Goal: Transaction & Acquisition: Purchase product/service

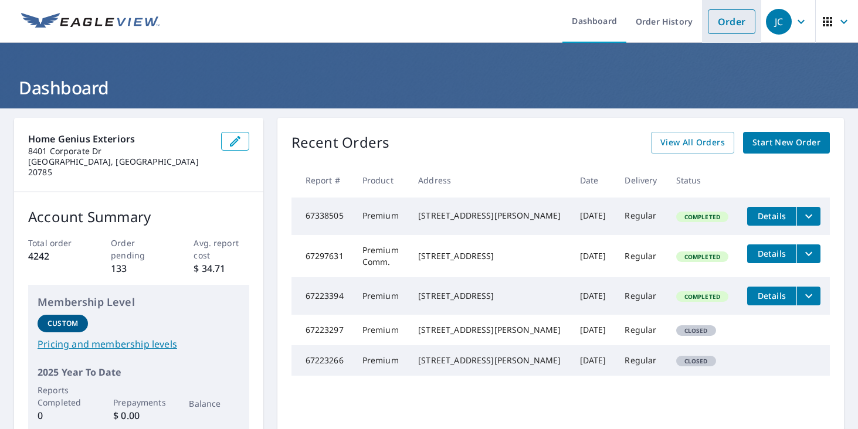
click at [740, 27] on link "Order" at bounding box center [732, 21] width 48 height 25
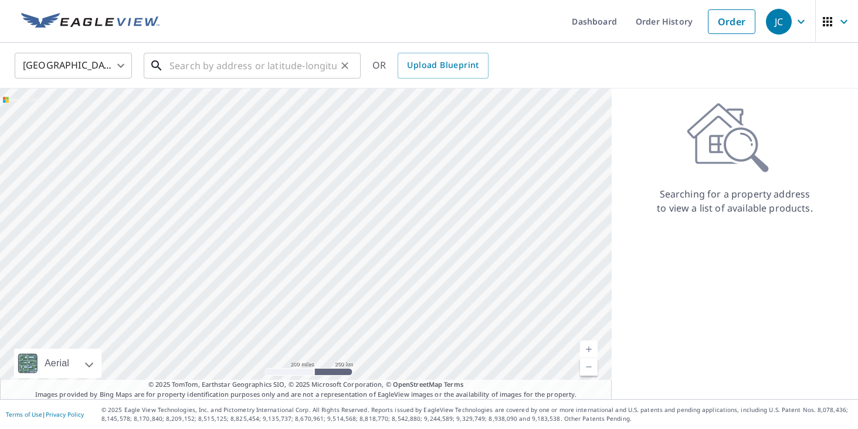
click at [253, 69] on input "text" at bounding box center [252, 65] width 167 height 33
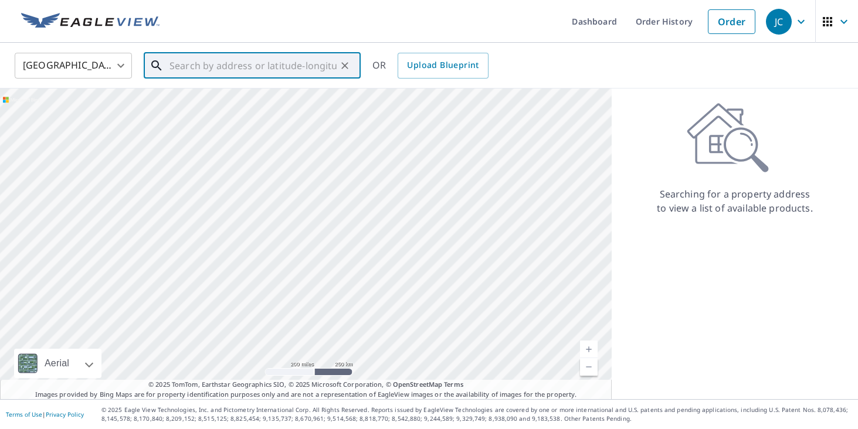
click at [220, 64] on input "text" at bounding box center [252, 65] width 167 height 33
paste input "[STREET_ADDRESS]"
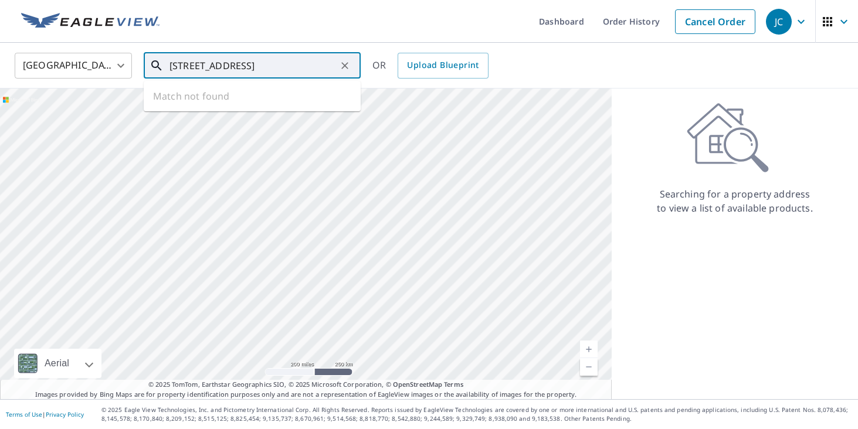
scroll to position [0, 43]
click at [238, 90] on li "[STREET_ADDRESS]" at bounding box center [252, 106] width 217 height 40
type input "[STREET_ADDRESS]"
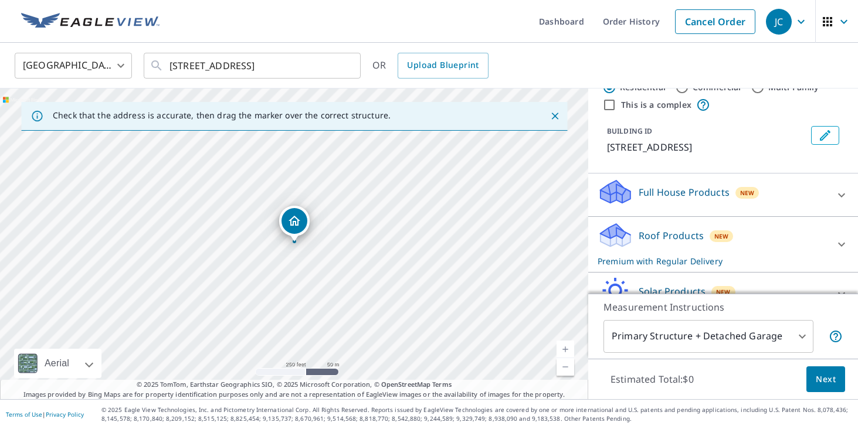
scroll to position [49, 0]
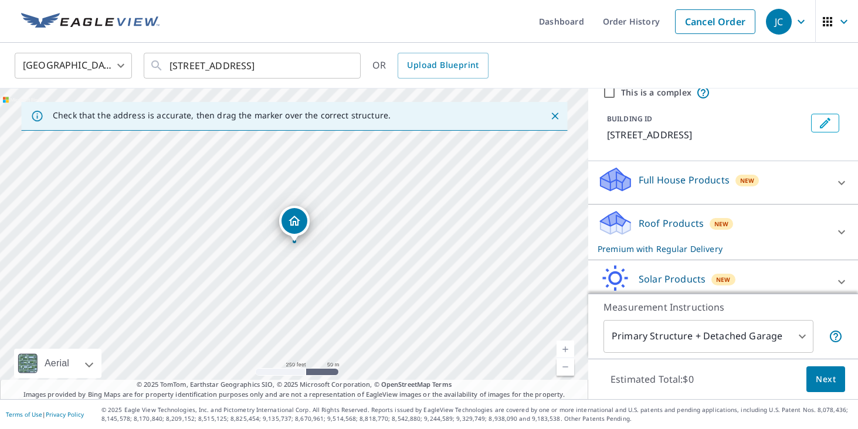
click at [750, 229] on div "Roof Products New Premium with Regular Delivery" at bounding box center [713, 232] width 230 height 46
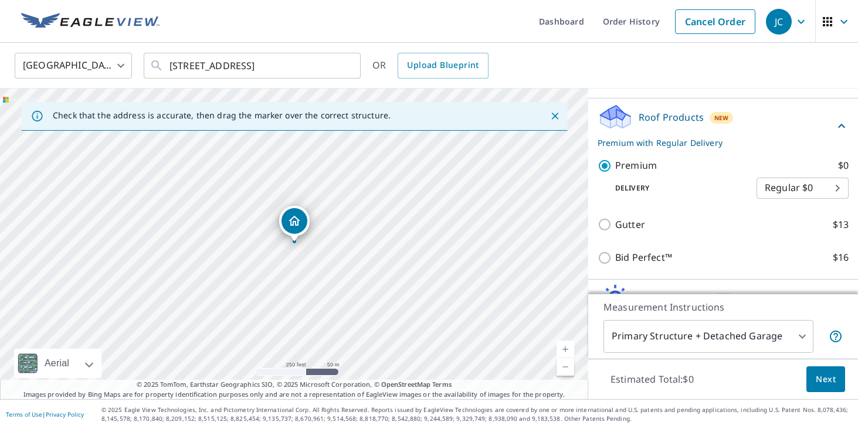
scroll to position [172, 0]
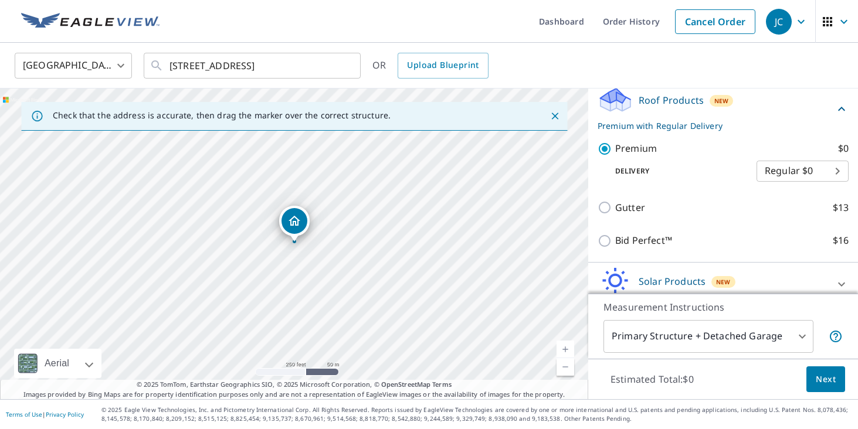
click at [823, 382] on span "Next" at bounding box center [826, 379] width 20 height 15
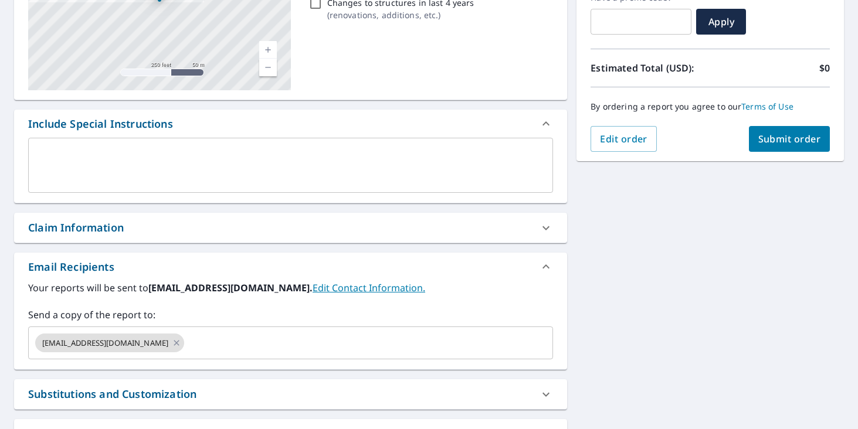
scroll to position [237, 0]
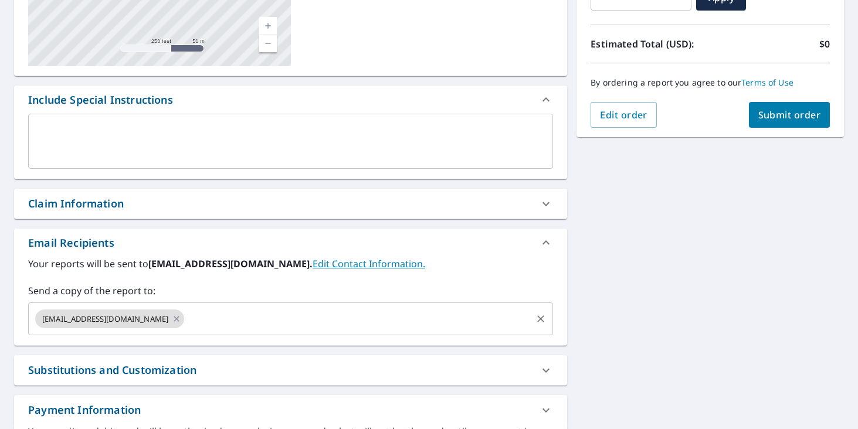
click at [276, 317] on input "text" at bounding box center [358, 319] width 344 height 22
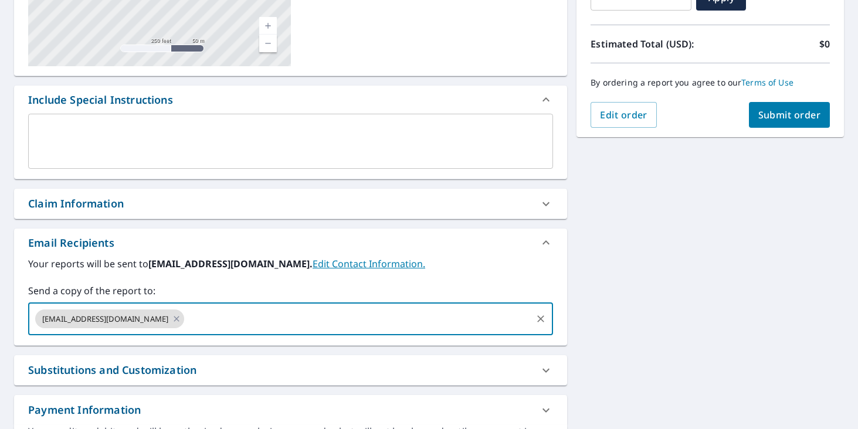
type input "[EMAIL_ADDRESS][DOMAIN_NAME]"
checkbox input "true"
paste input "[EMAIL_ADDRESS][DOMAIN_NAME]"
type input "[EMAIL_ADDRESS][DOMAIN_NAME]"
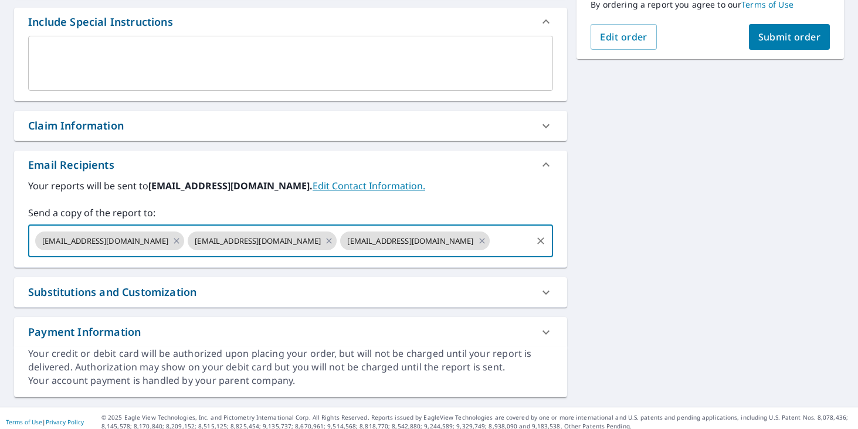
scroll to position [322, 0]
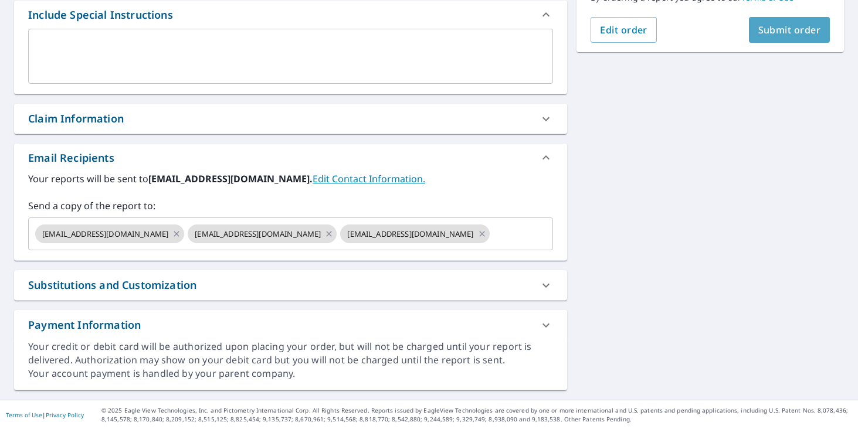
click at [776, 32] on span "Submit order" at bounding box center [789, 29] width 63 height 13
checkbox input "true"
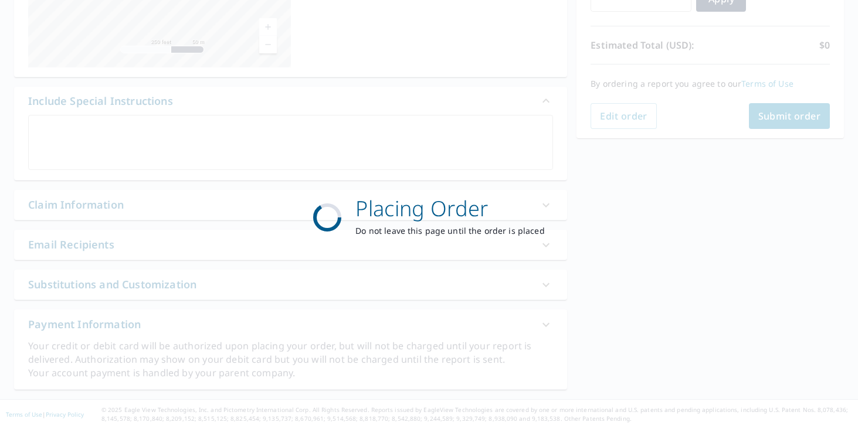
scroll to position [235, 0]
